Goal: Find contact information: Find contact information

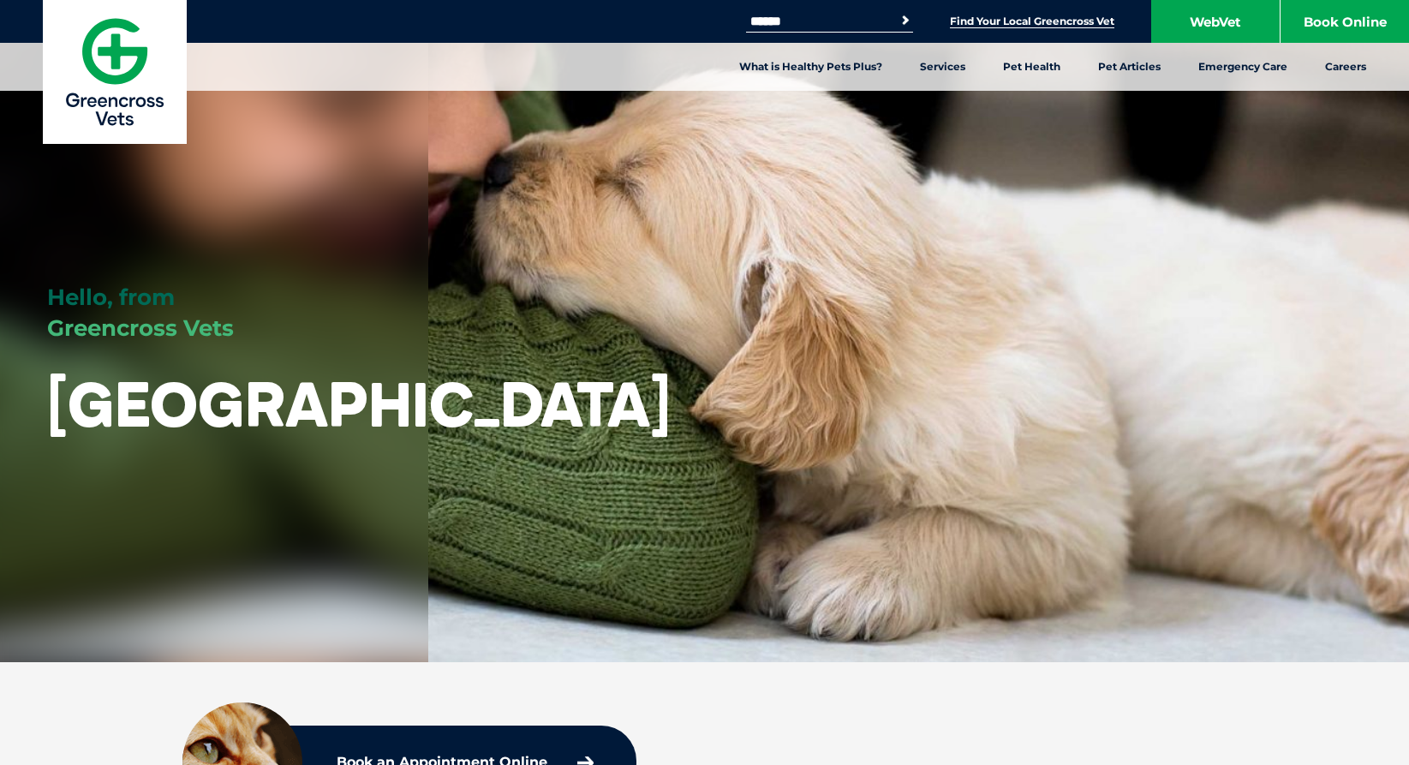
click at [1022, 27] on link "Find Your Local Greencross Vet" at bounding box center [1032, 22] width 164 height 14
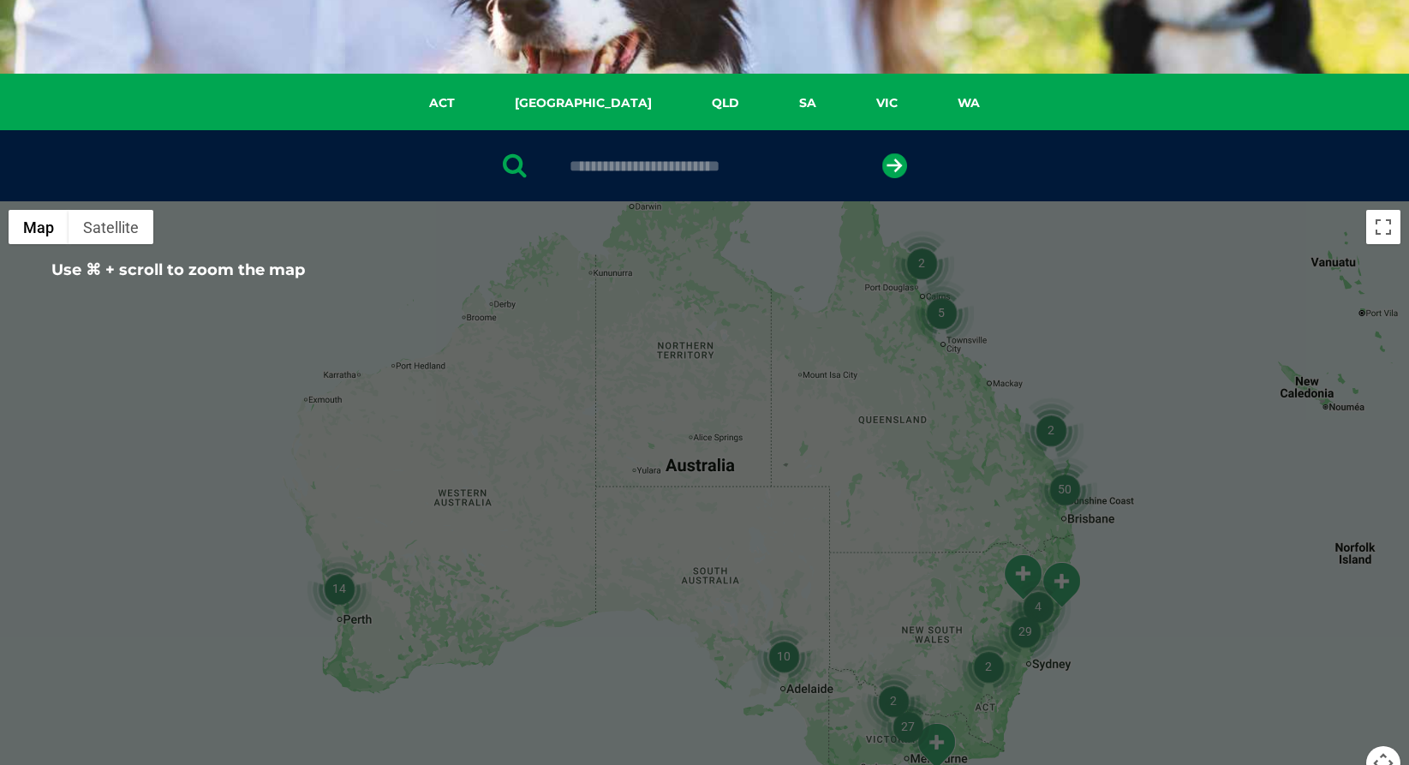
scroll to position [334, 0]
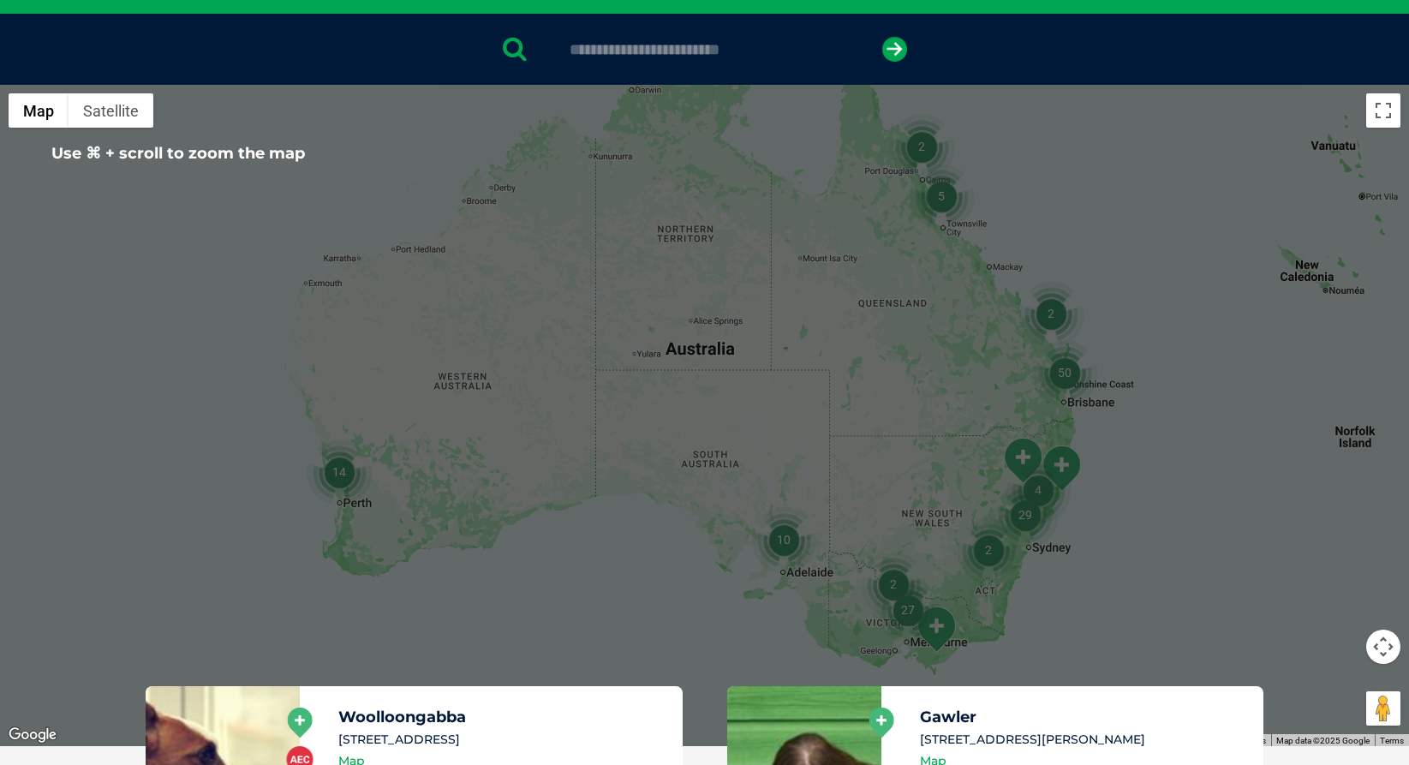
click at [1036, 518] on img "29" at bounding box center [1025, 514] width 65 height 65
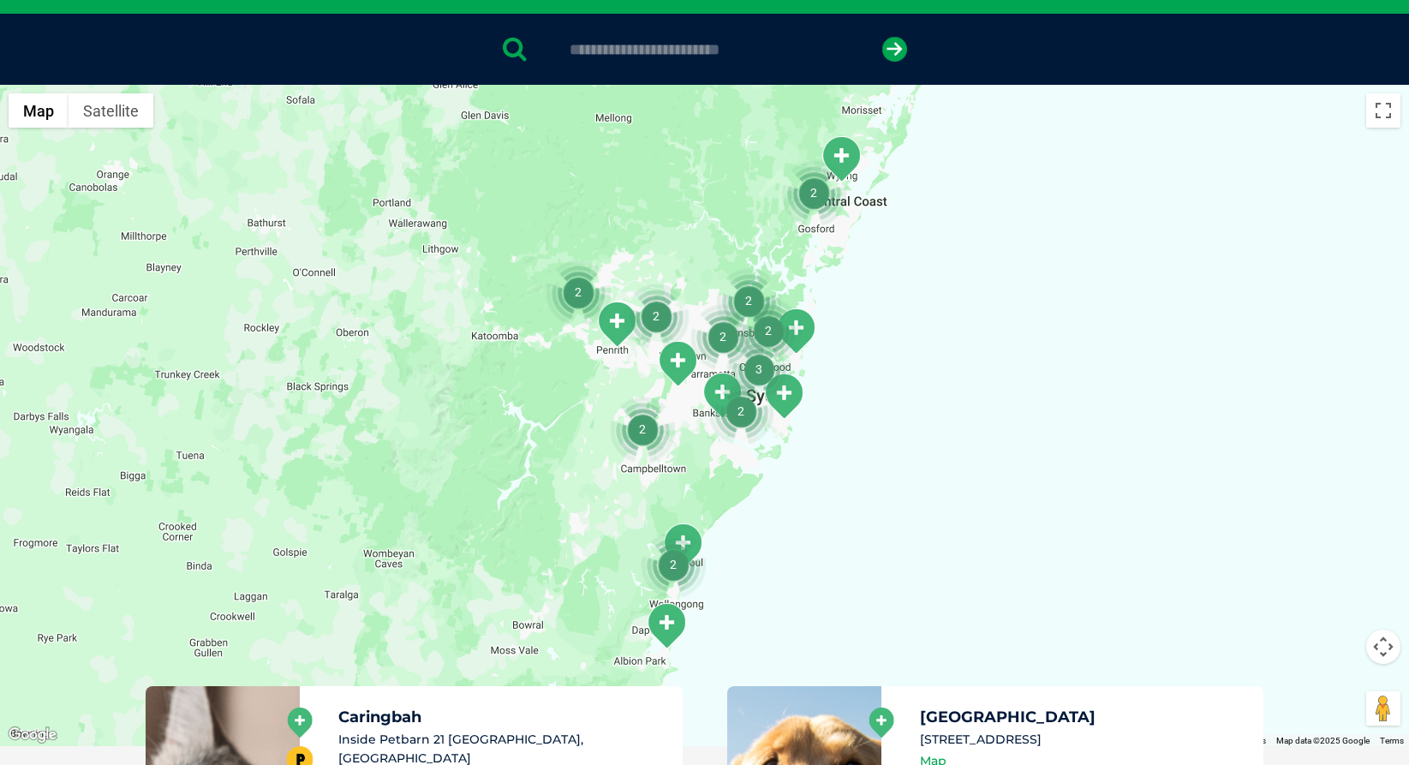
click at [761, 370] on img "3" at bounding box center [758, 369] width 65 height 65
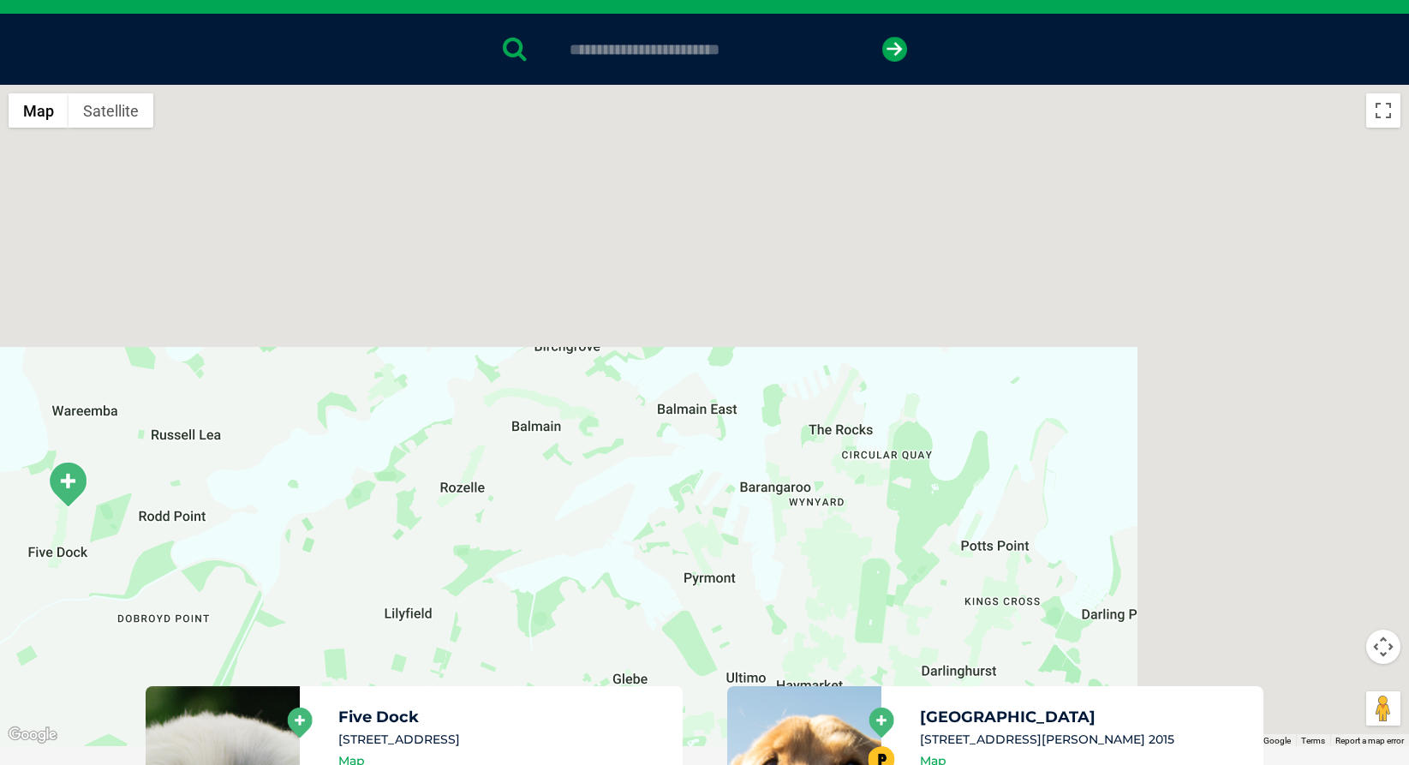
drag, startPoint x: 936, startPoint y: 492, endPoint x: 546, endPoint y: 830, distance: 516.8
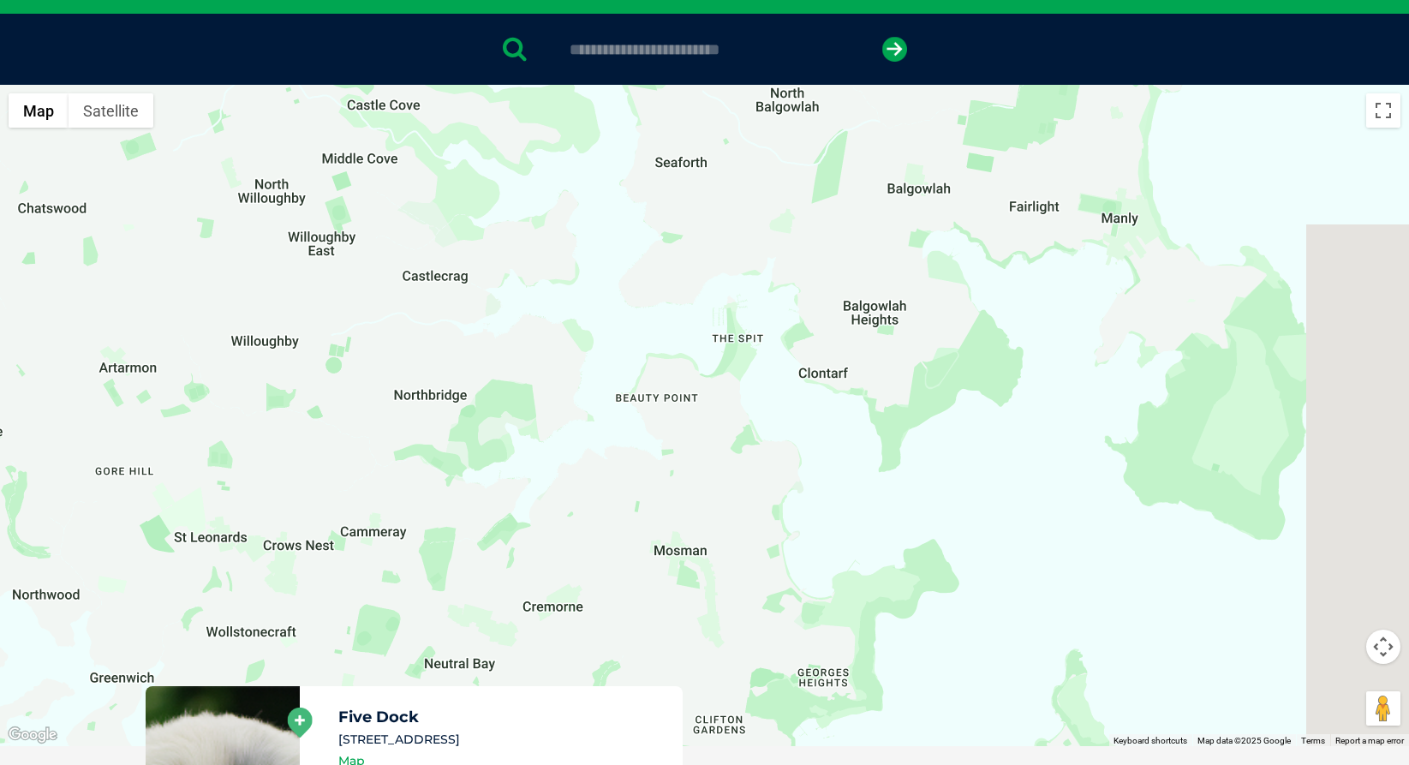
drag, startPoint x: 935, startPoint y: 309, endPoint x: 511, endPoint y: 833, distance: 673.6
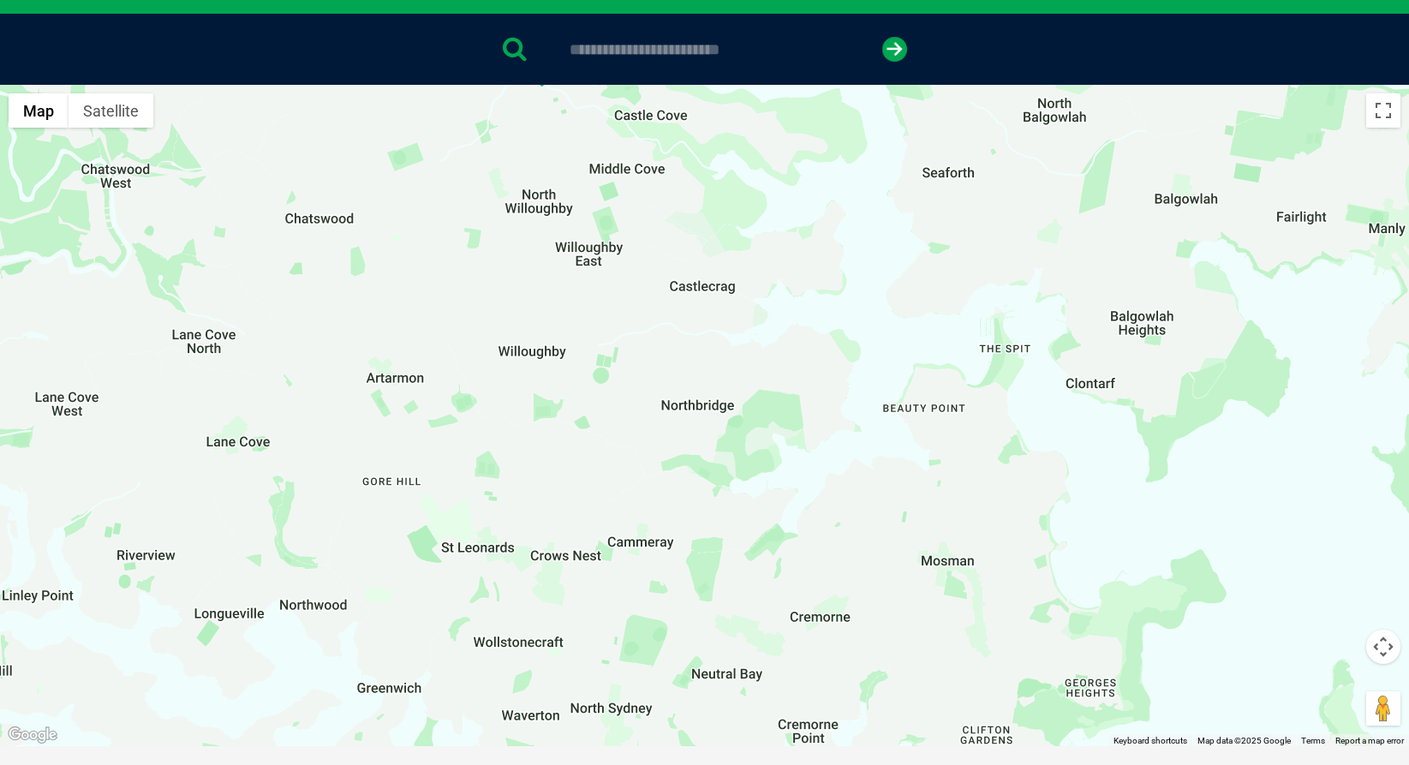
drag, startPoint x: 726, startPoint y: 430, endPoint x: 1112, endPoint y: 303, distance: 406.6
click at [1112, 303] on div "To navigate, press the arrow keys." at bounding box center [704, 415] width 1409 height 661
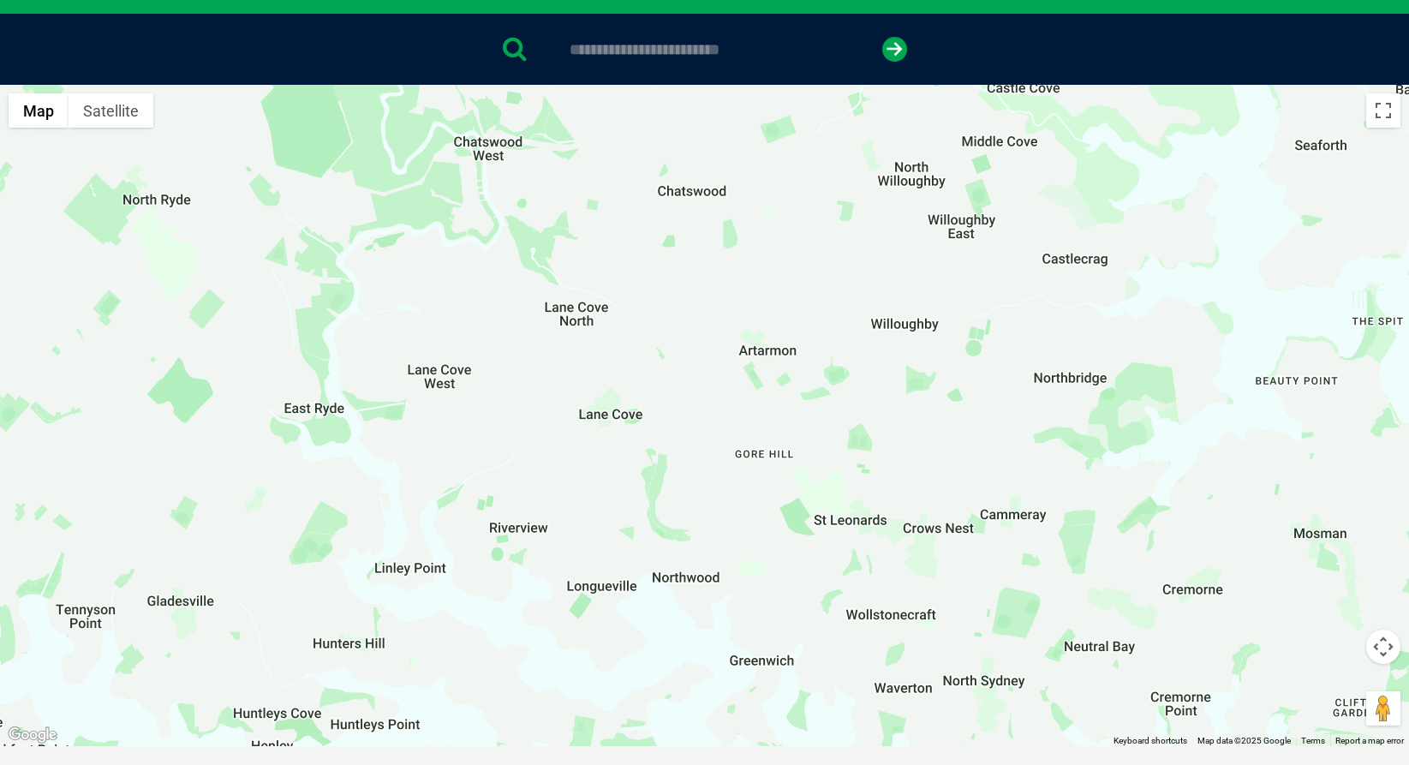
drag, startPoint x: 832, startPoint y: 301, endPoint x: 1064, endPoint y: 489, distance: 299.0
click at [1064, 489] on div "To navigate, press the arrow keys." at bounding box center [704, 415] width 1409 height 661
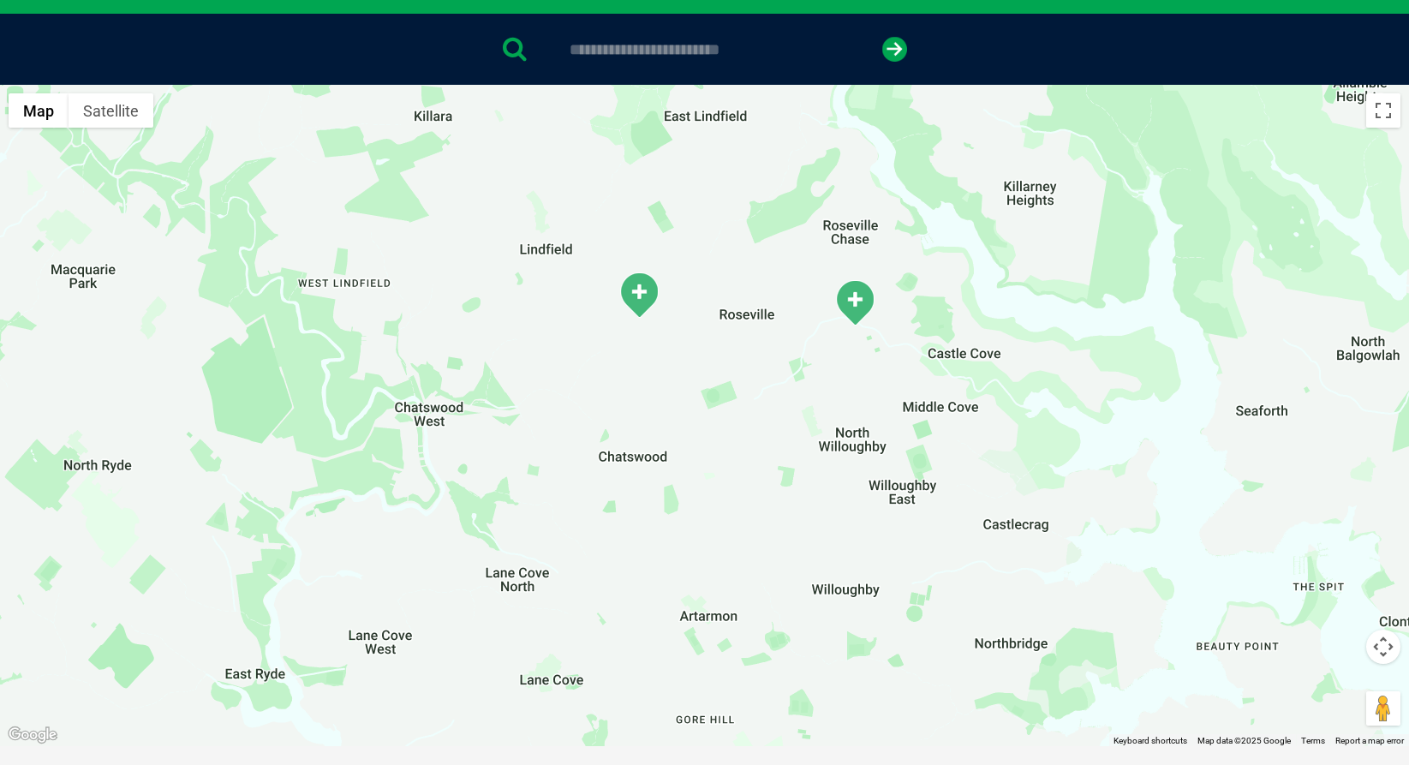
drag, startPoint x: 921, startPoint y: 350, endPoint x: 858, endPoint y: 620, distance: 277.0
click at [859, 624] on div "To navigate, press the arrow keys." at bounding box center [704, 415] width 1409 height 661
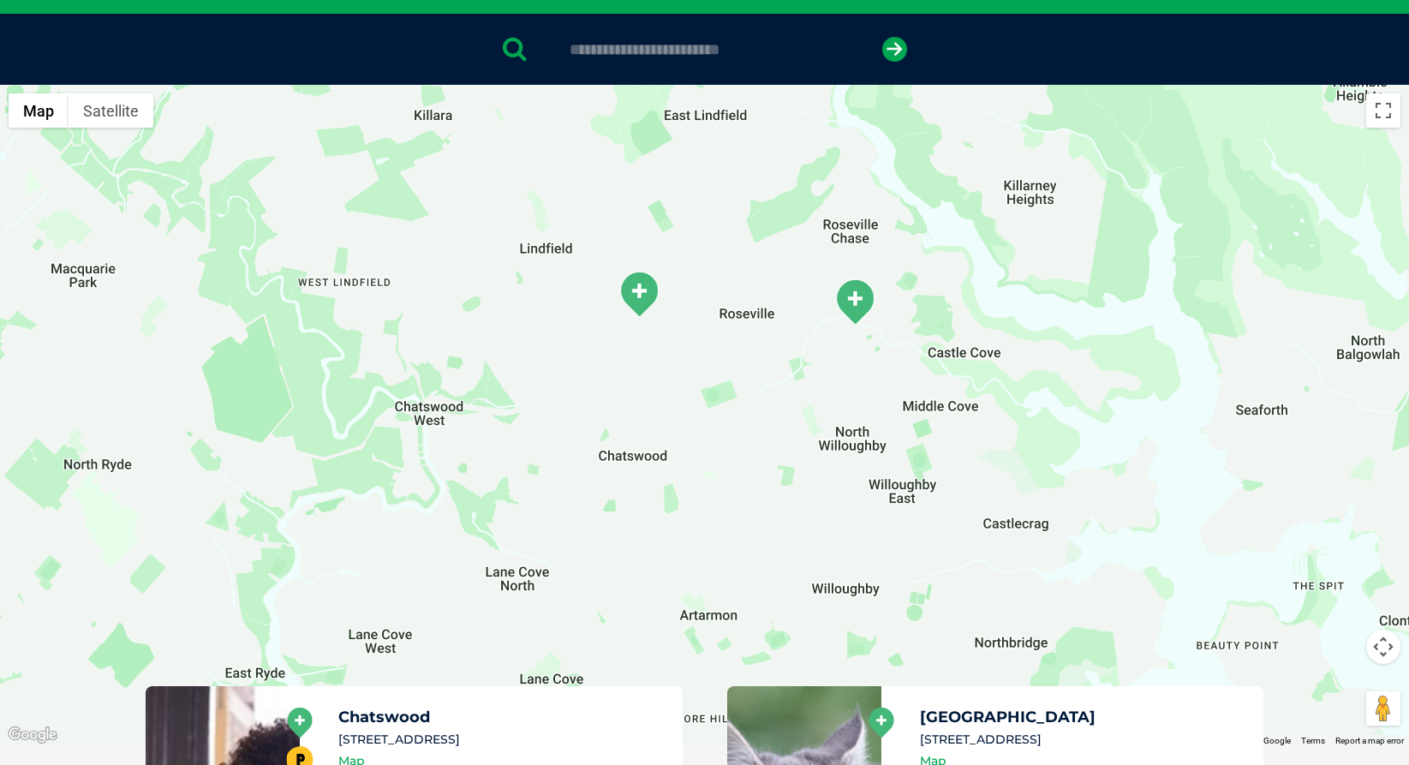
click at [651, 294] on img "Roseville" at bounding box center [639, 294] width 43 height 47
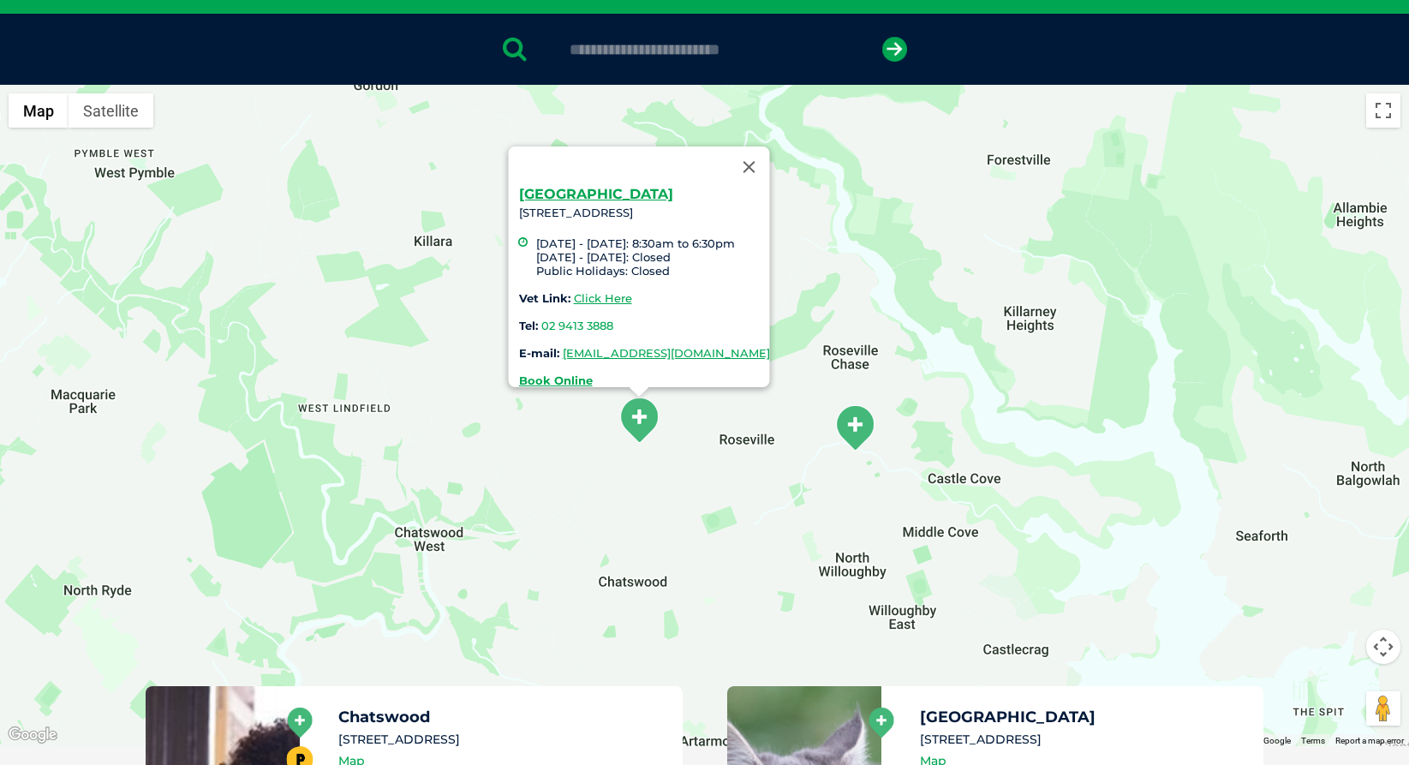
drag, startPoint x: 531, startPoint y: 343, endPoint x: 790, endPoint y: 338, distance: 258.8
click at [769, 338] on div "Roseville 25 Hill St, Roseville NSW 2069 Monday - Friday: 8:30am to 6:30pm Satu…" at bounding box center [643, 288] width 251 height 200
copy div "[EMAIL_ADDRESS][DOMAIN_NAME]"
